Goal: Check status: Check status

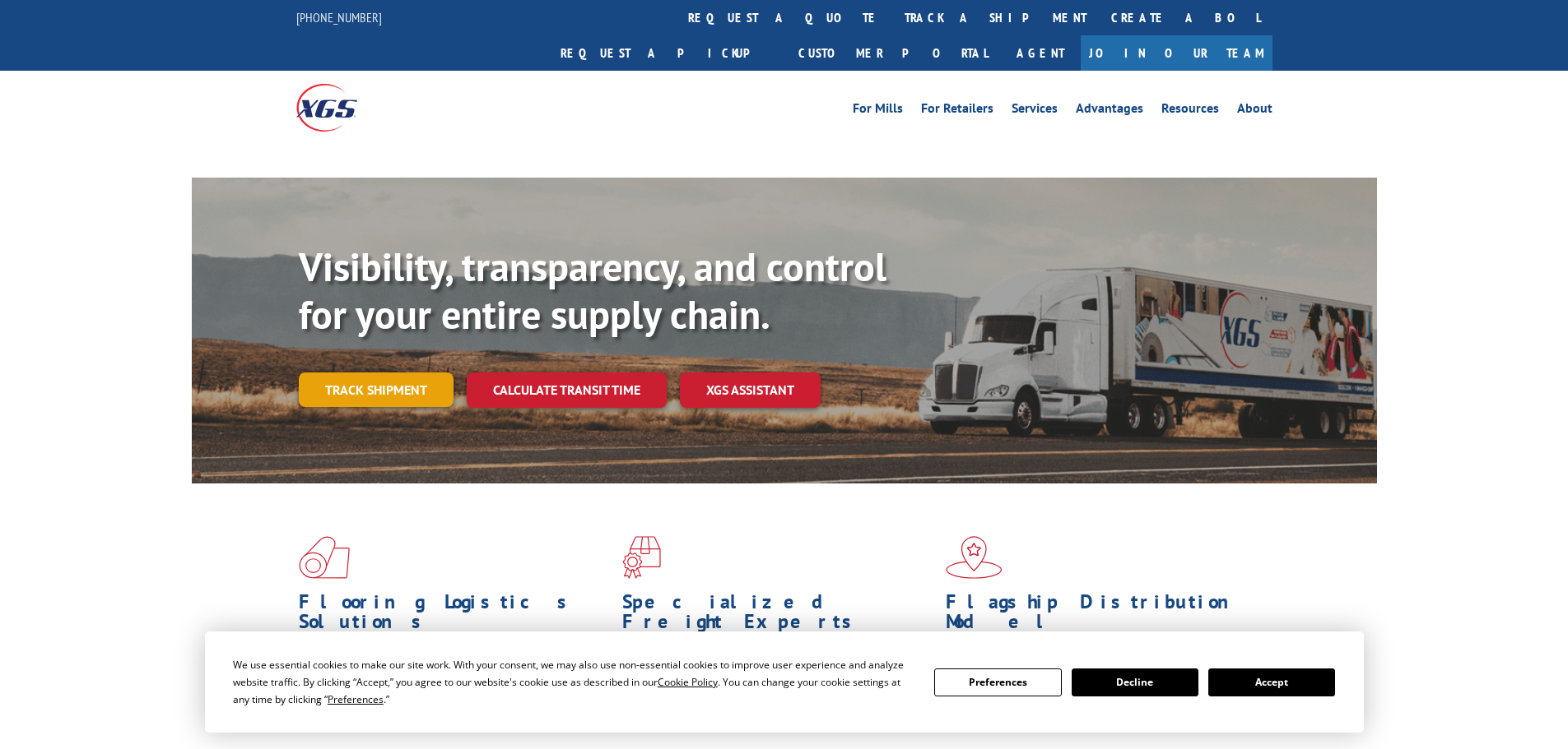
click at [385, 372] on link "Track shipment" at bounding box center [376, 389] width 154 height 34
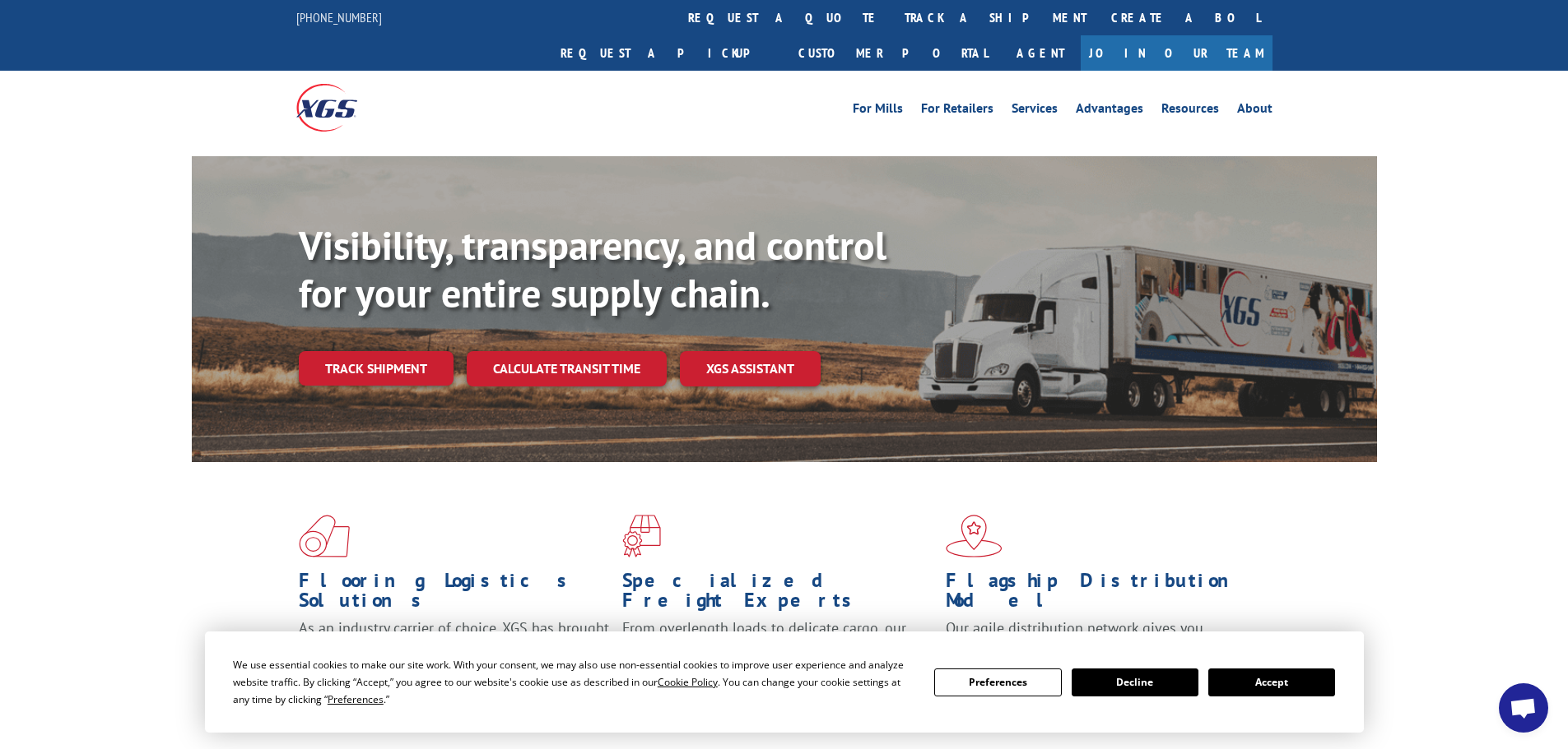
click at [1300, 676] on button "Accept" at bounding box center [1272, 683] width 127 height 28
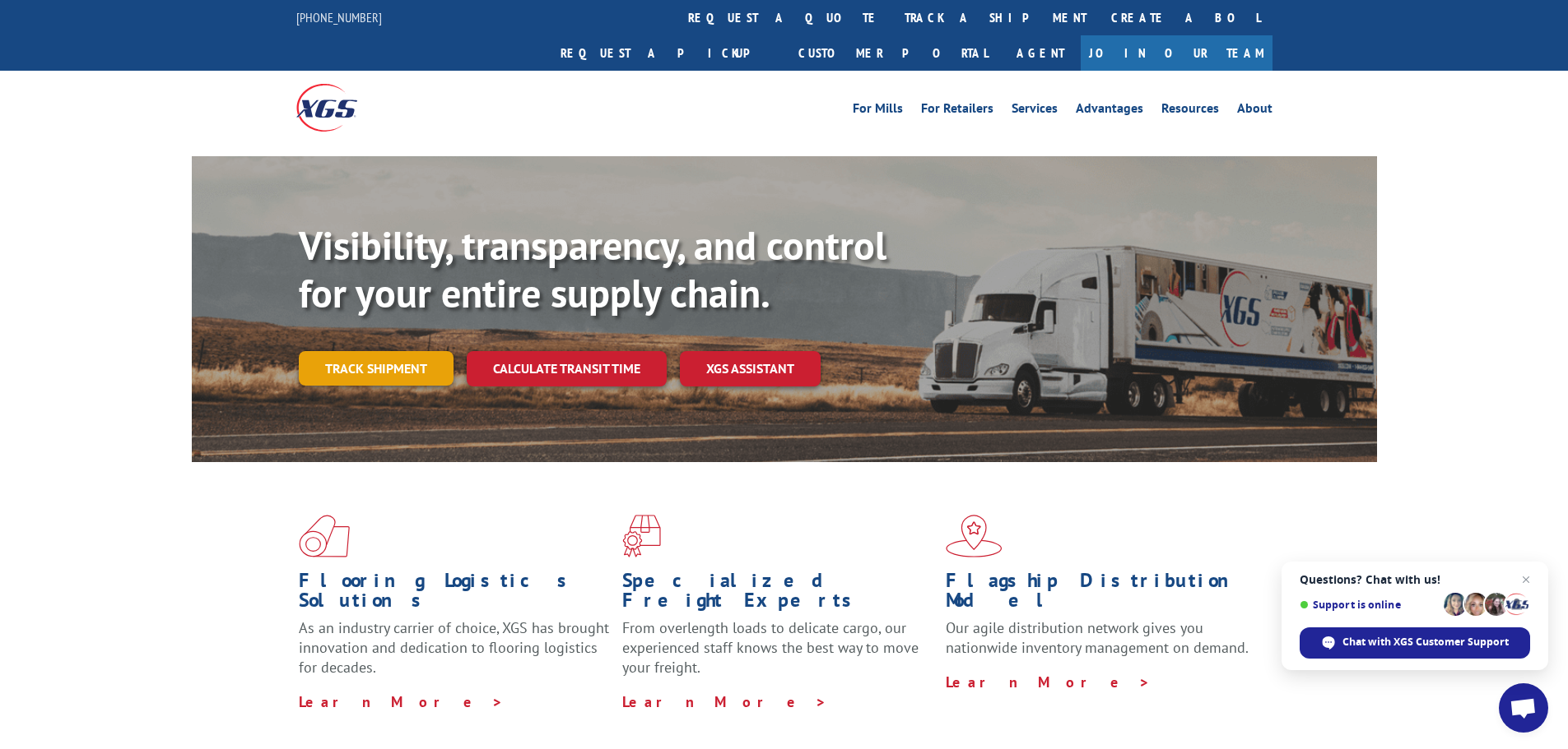
click at [382, 351] on link "Track shipment" at bounding box center [376, 369] width 154 height 34
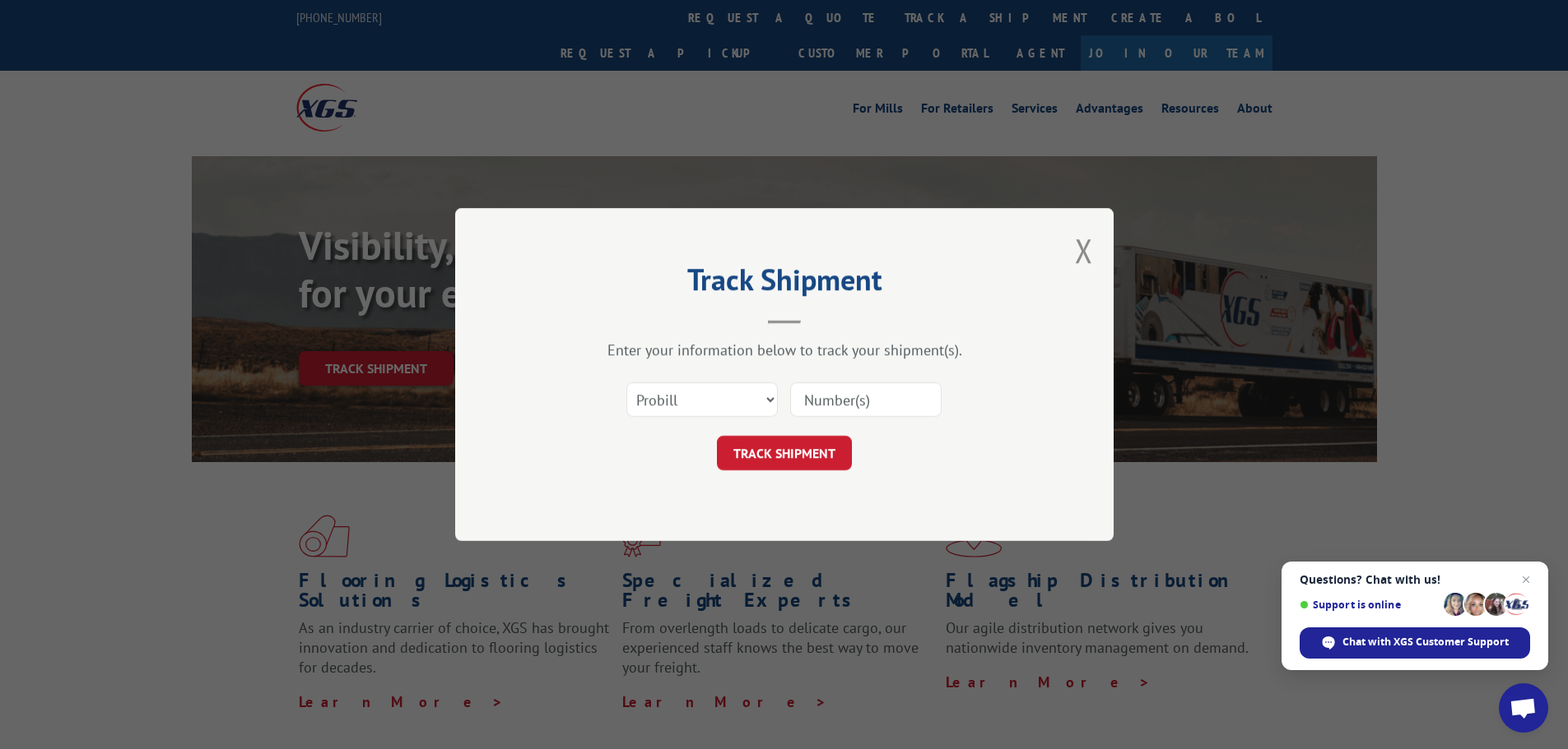
click at [897, 400] on input at bounding box center [866, 399] width 152 height 34
paste input "16998871"
type input "16998871"
click at [800, 457] on button "TRACK SHIPMENT" at bounding box center [784, 453] width 135 height 34
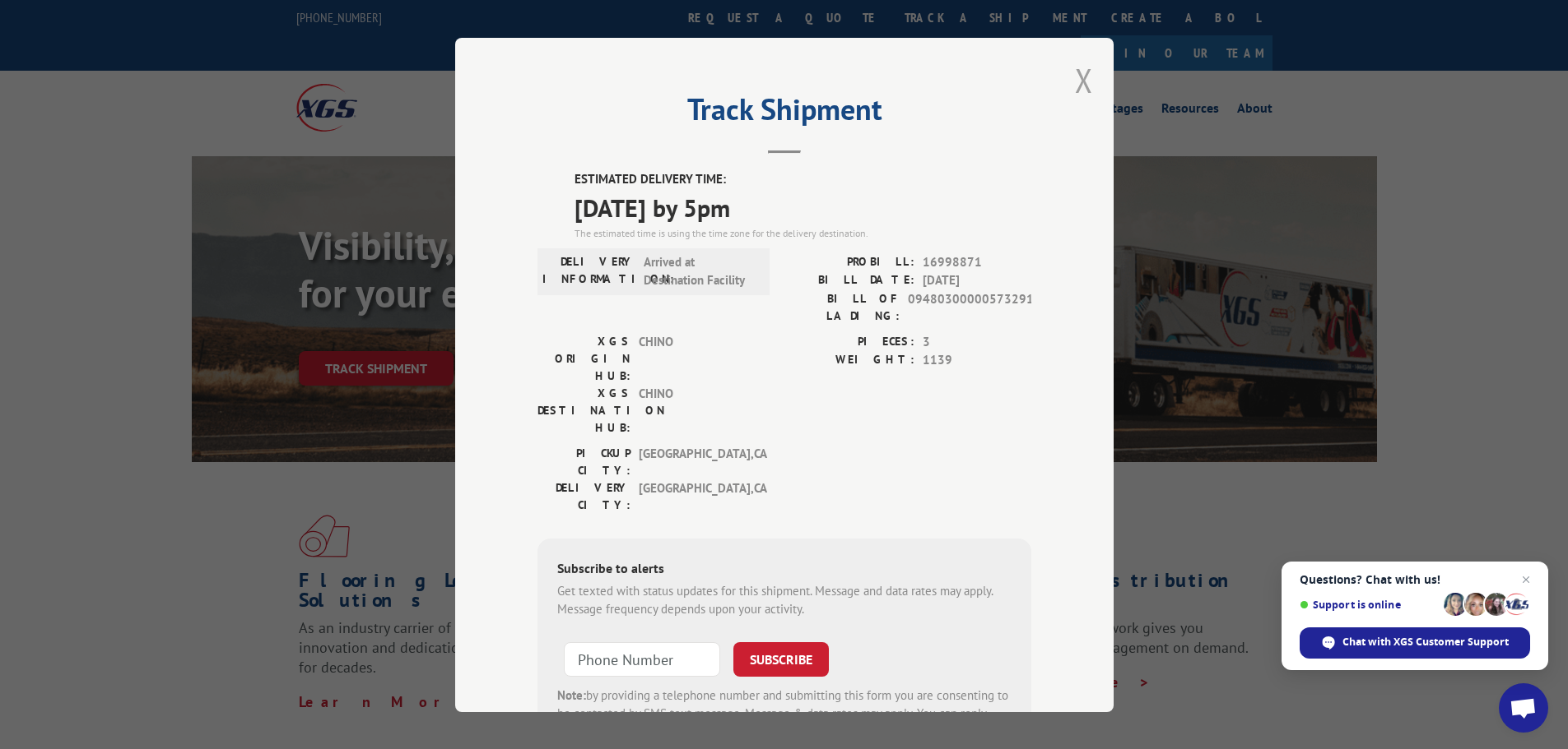
click at [1077, 87] on button "Close modal" at bounding box center [1084, 80] width 18 height 44
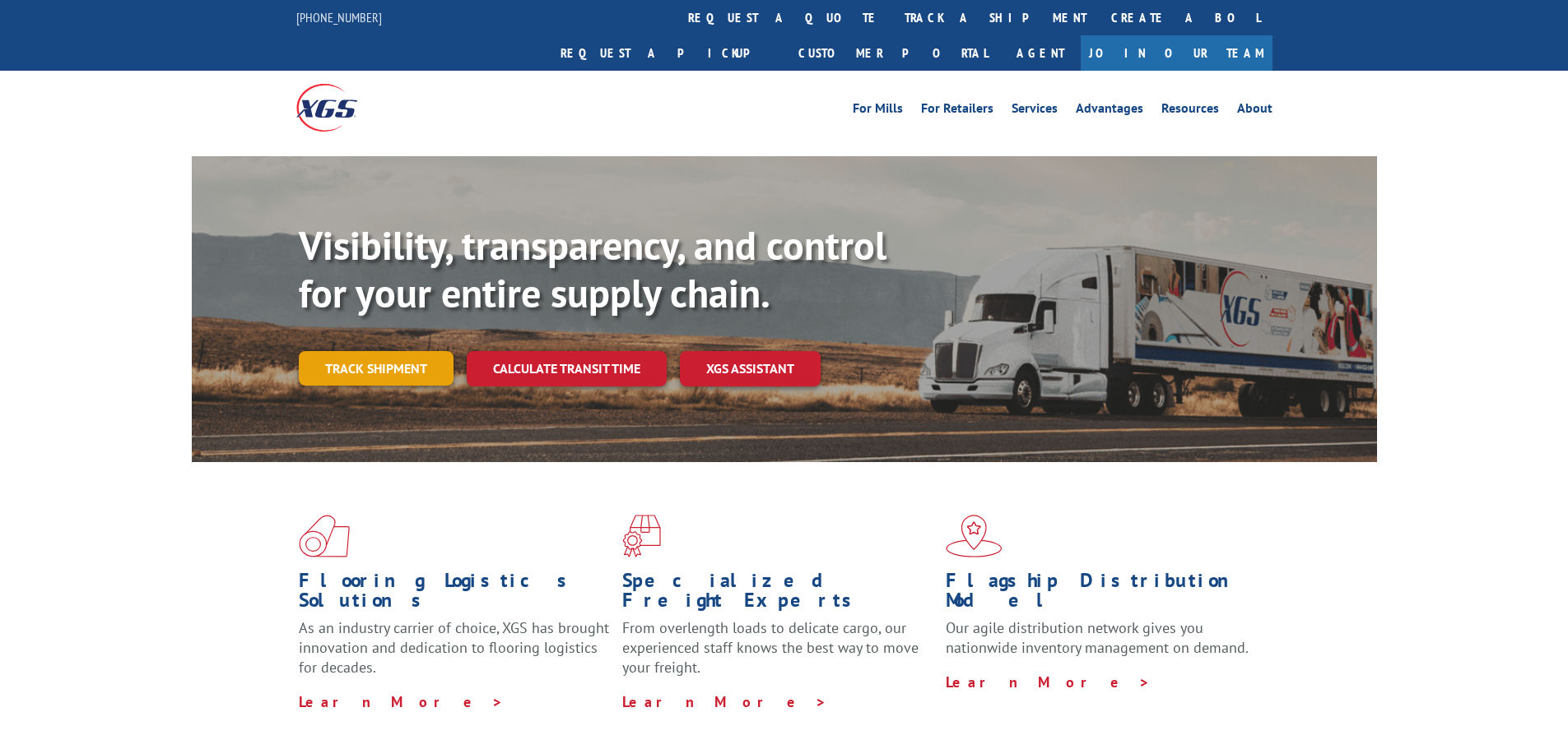
click at [407, 351] on link "Track shipment" at bounding box center [376, 369] width 154 height 34
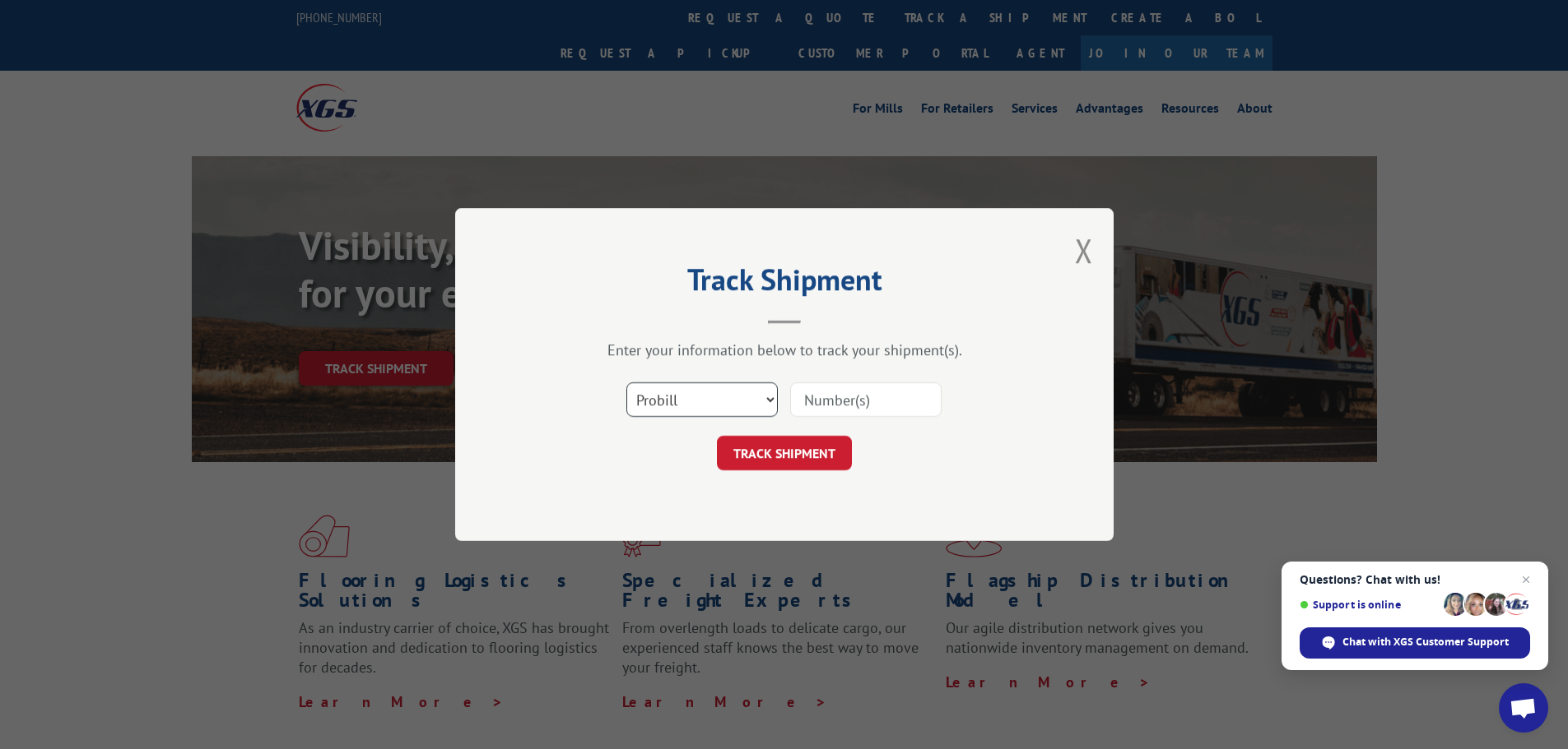
click at [744, 401] on select "Select category... Probill BOL PO" at bounding box center [701, 399] width 152 height 34
select select "bol"
click at [626, 382] on select "Select category... Probill BOL PO" at bounding box center [701, 399] width 152 height 34
click at [889, 401] on input at bounding box center [866, 399] width 152 height 34
paste input "9480300000573291"
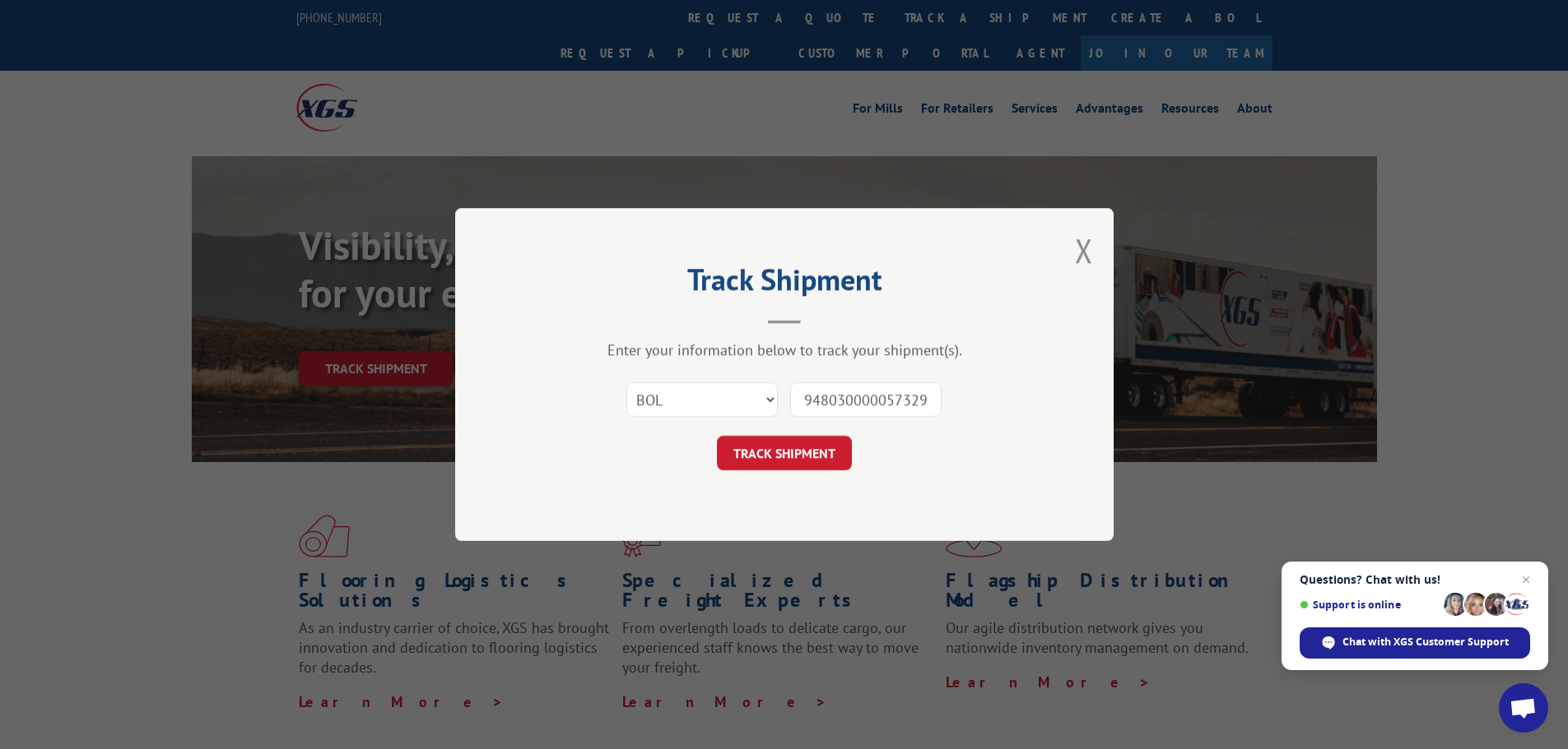
scroll to position [0, 5]
type input "9480300000573291"
click at [792, 449] on button "TRACK SHIPMENT" at bounding box center [784, 453] width 135 height 34
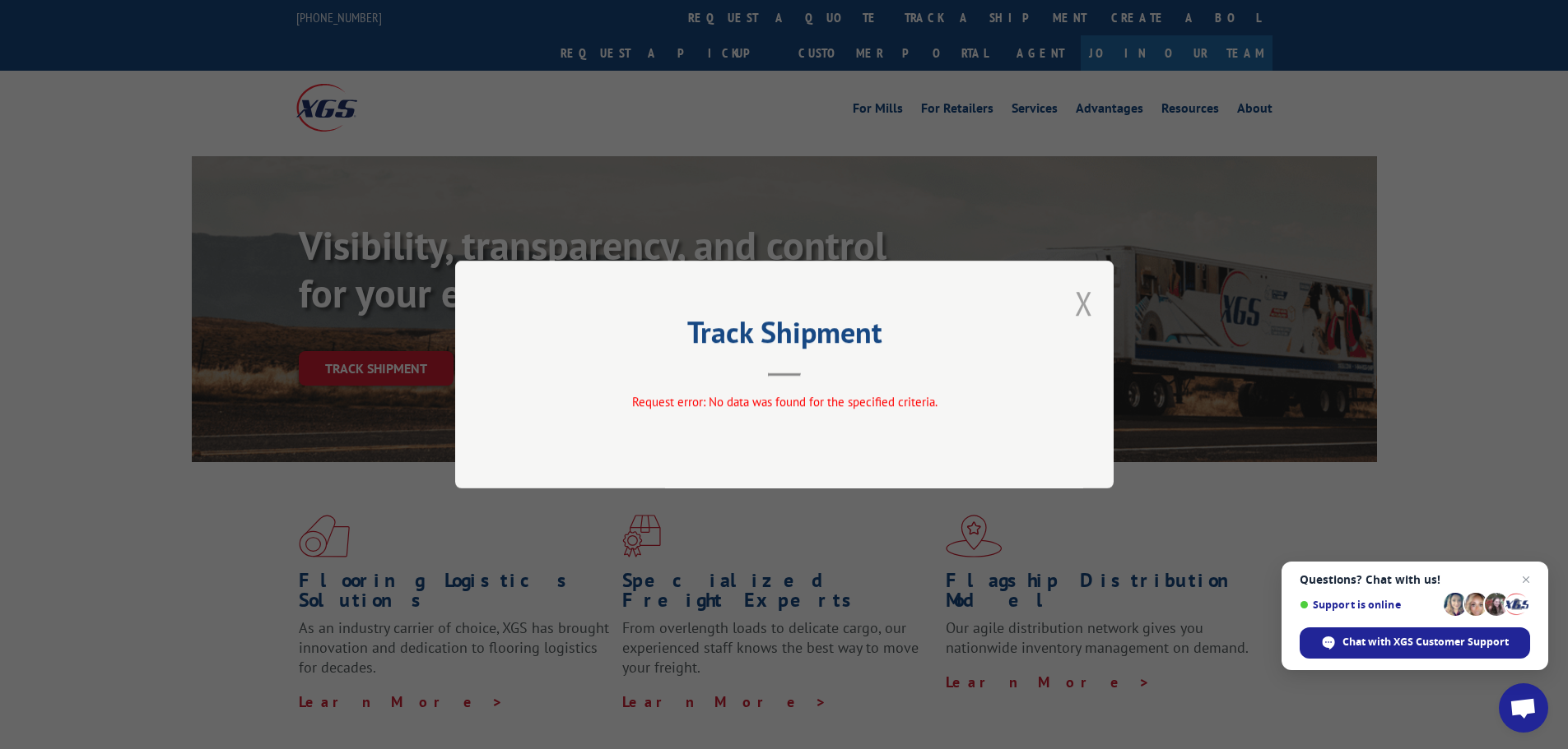
click at [1080, 307] on button "Close modal" at bounding box center [1084, 303] width 18 height 44
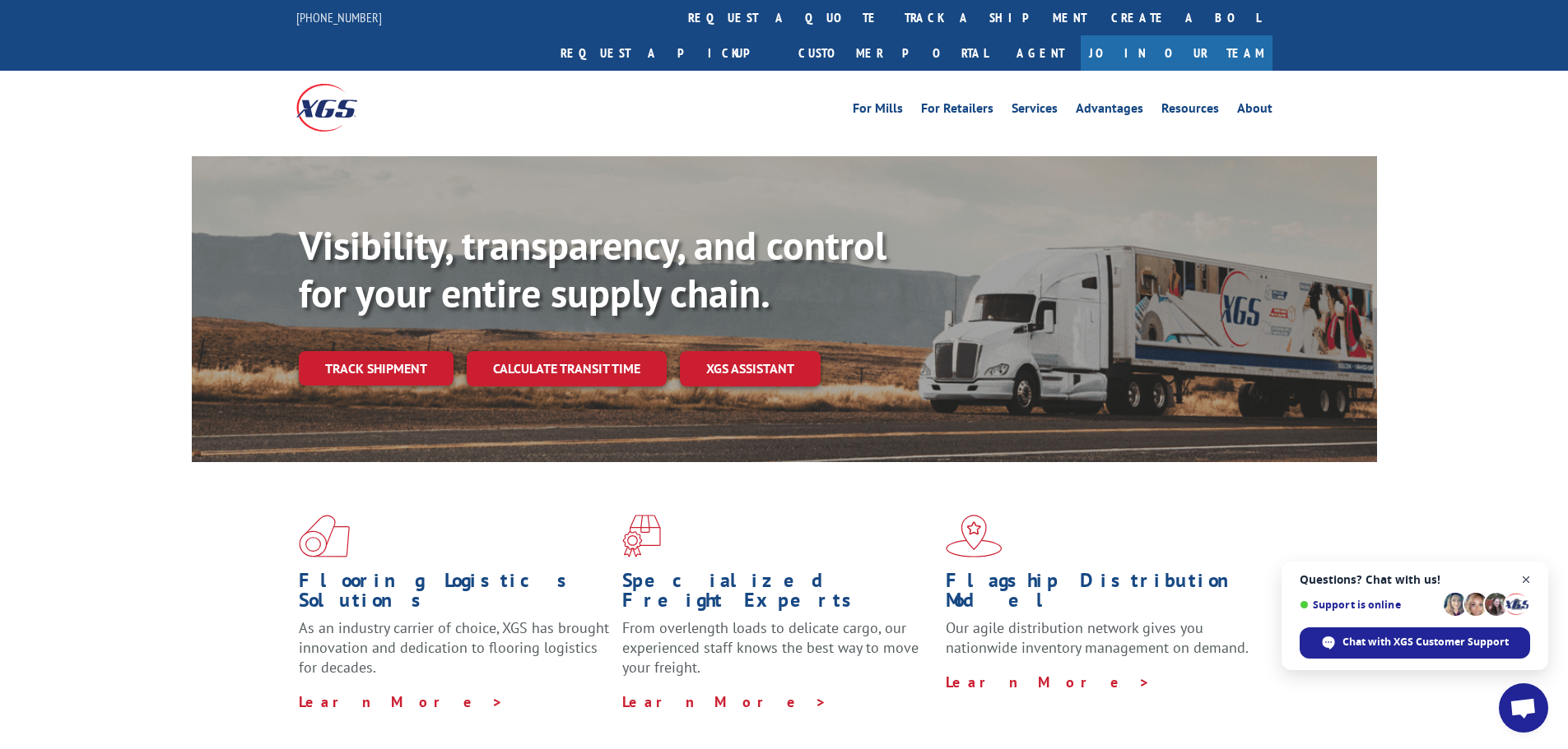
click at [1527, 578] on span "Close chat" at bounding box center [1526, 580] width 21 height 21
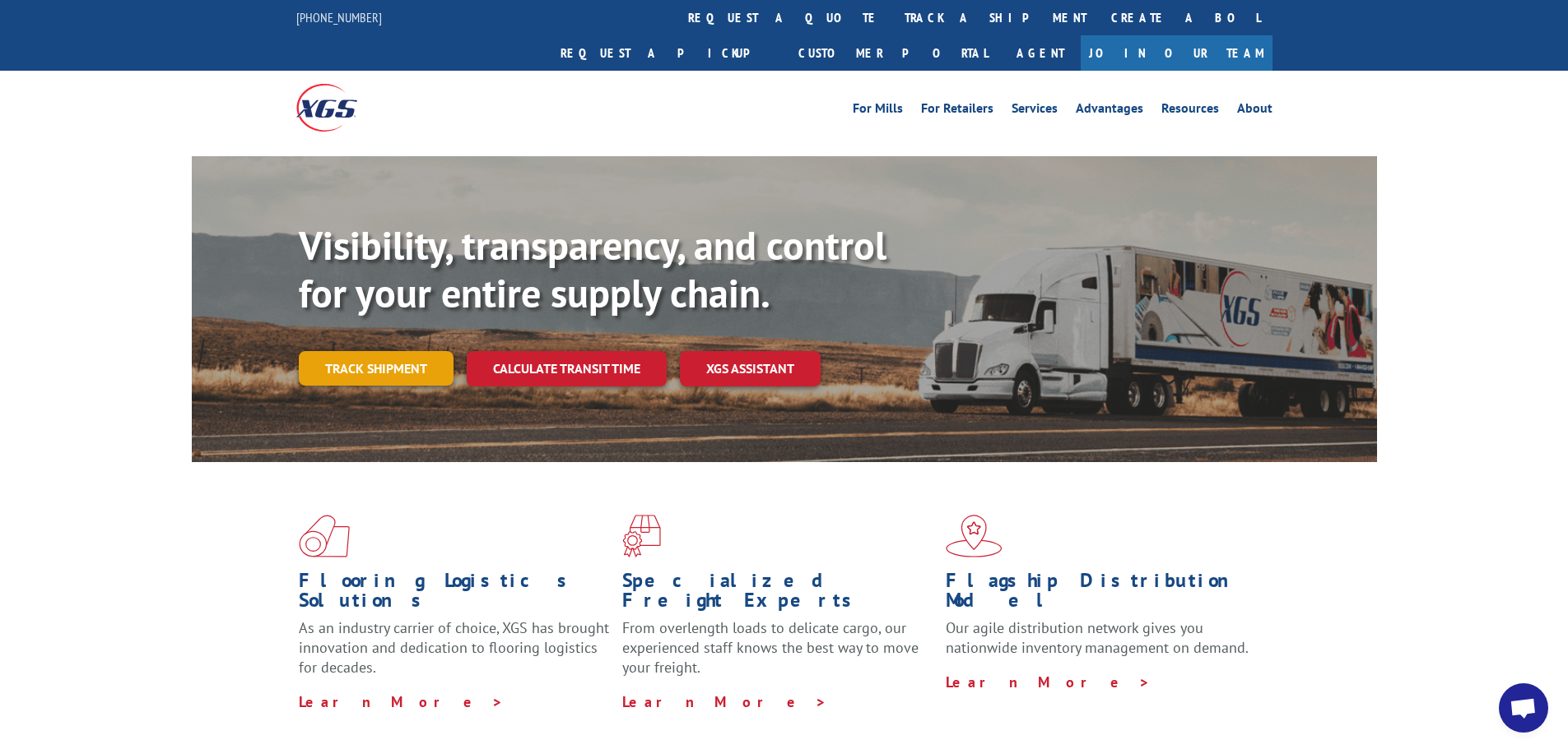
click at [375, 351] on link "Track shipment" at bounding box center [376, 369] width 154 height 34
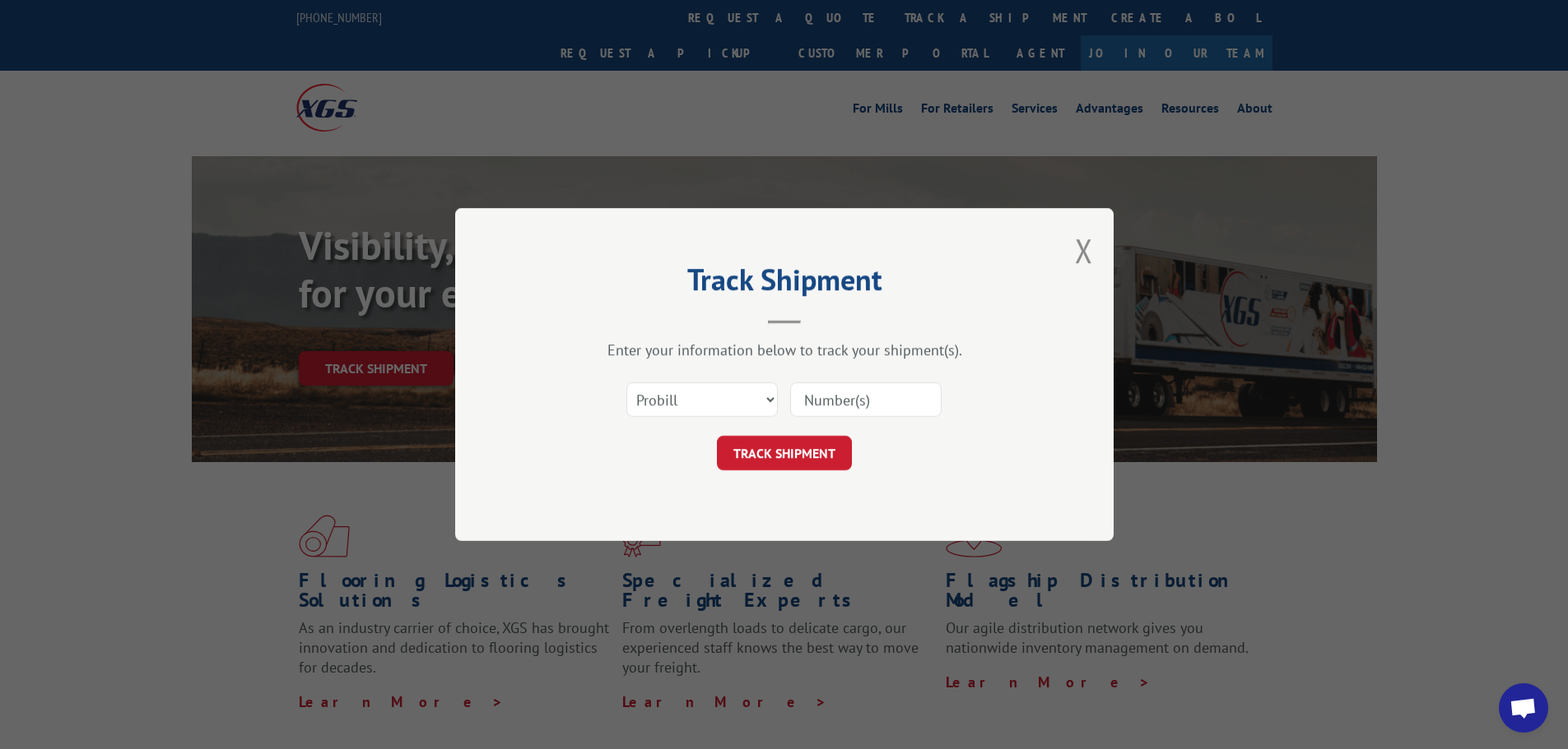
click at [908, 401] on input at bounding box center [866, 399] width 152 height 34
paste input "17639661"
type input "17639661"
click at [772, 445] on button "TRACK SHIPMENT" at bounding box center [784, 453] width 135 height 34
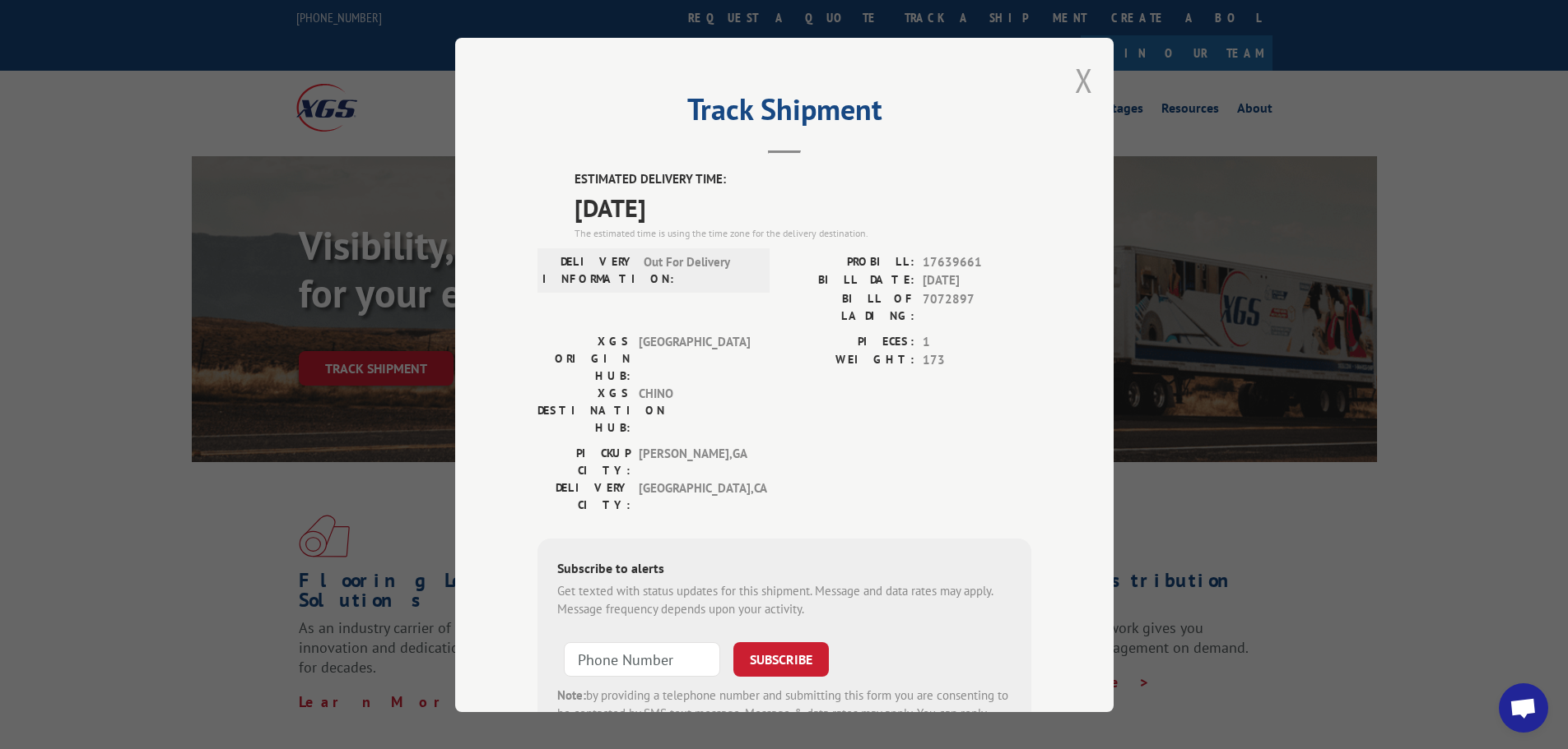
click at [1075, 77] on button "Close modal" at bounding box center [1084, 80] width 18 height 44
